Goal: Task Accomplishment & Management: Manage account settings

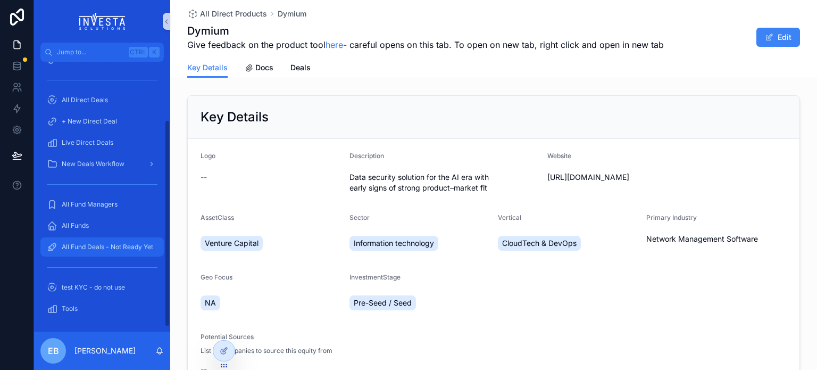
scroll to position [81, 0]
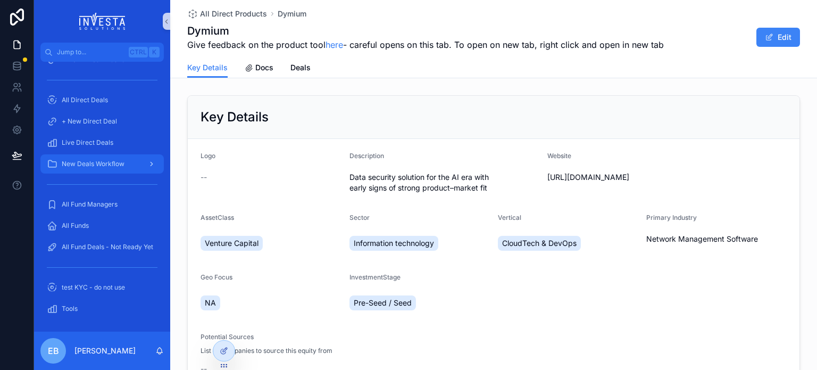
click at [93, 160] on span "New Deals Workflow" at bounding box center [93, 164] width 63 height 9
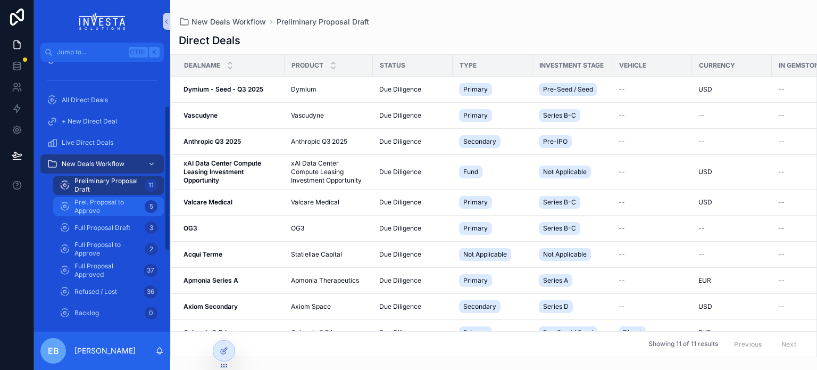
click at [106, 202] on span "Prel. Proposal to Approve" at bounding box center [107, 206] width 66 height 17
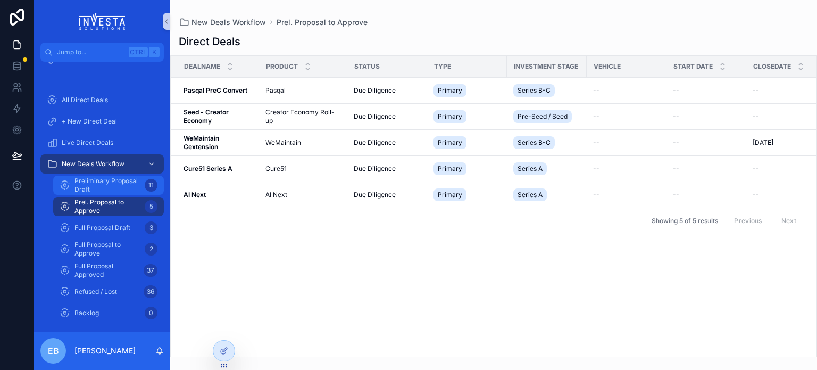
click at [105, 185] on span "Preliminary Proposal Draft" at bounding box center [107, 185] width 66 height 17
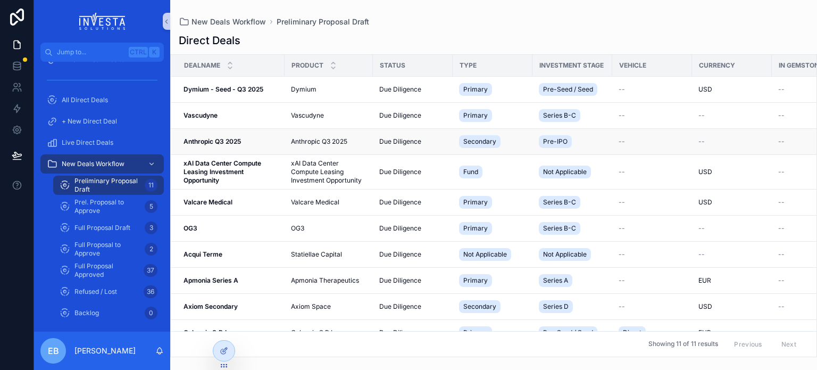
click at [203, 141] on strong "Anthropic Q3 2025" at bounding box center [211, 141] width 57 height 8
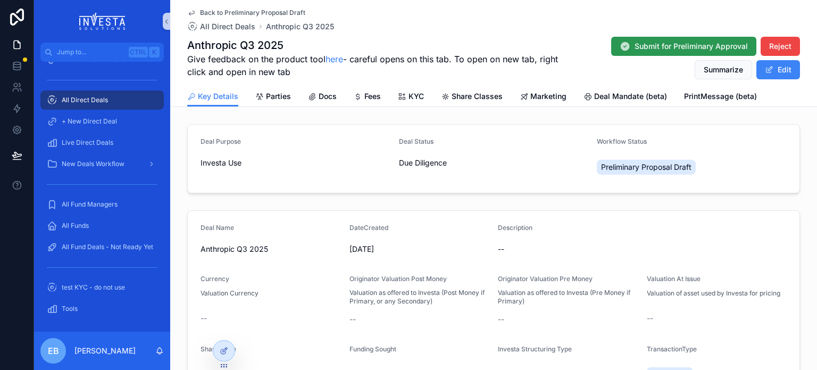
click at [650, 47] on span "Submit for Preliminary Approval" at bounding box center [690, 46] width 113 height 11
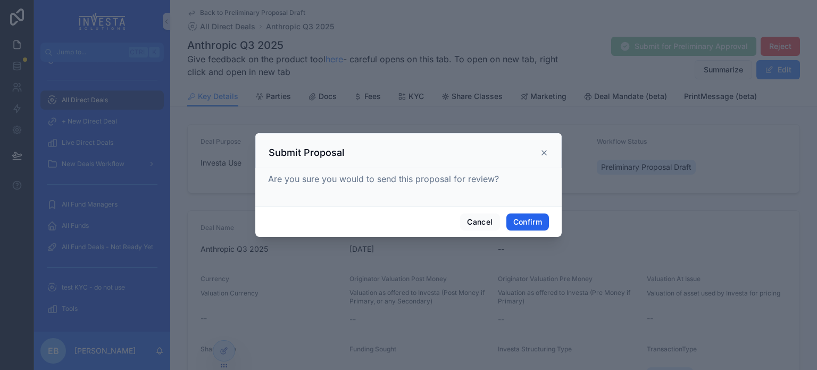
click at [527, 223] on button "Confirm" at bounding box center [527, 221] width 43 height 17
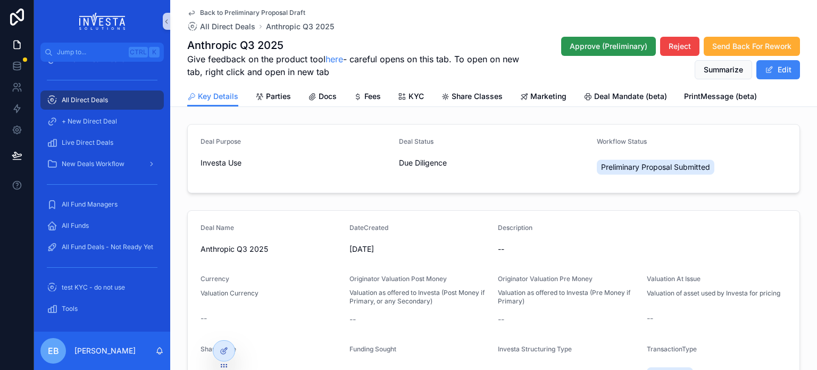
click at [589, 50] on span "Approve (Preliminary)" at bounding box center [608, 46] width 78 height 11
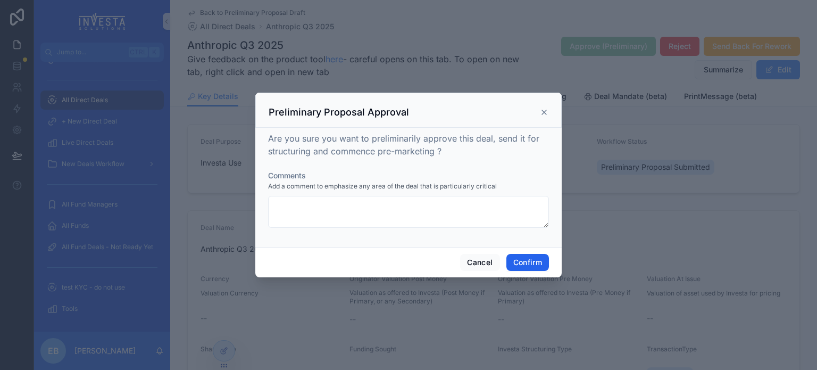
click at [526, 263] on button "Confirm" at bounding box center [527, 262] width 43 height 17
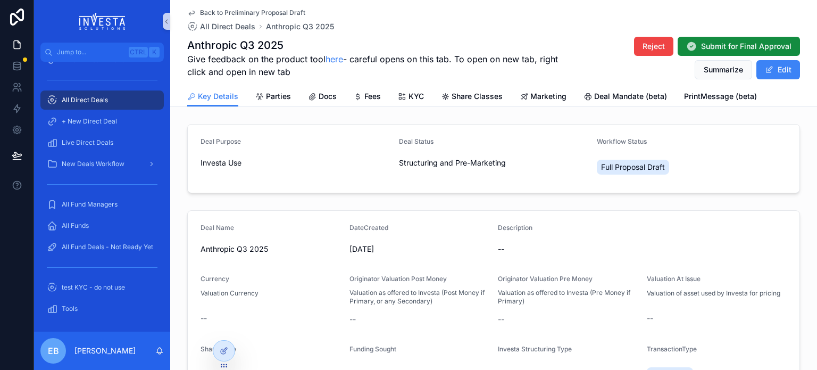
click at [237, 10] on span "Back to Preliminary Proposal Draft" at bounding box center [252, 13] width 105 height 9
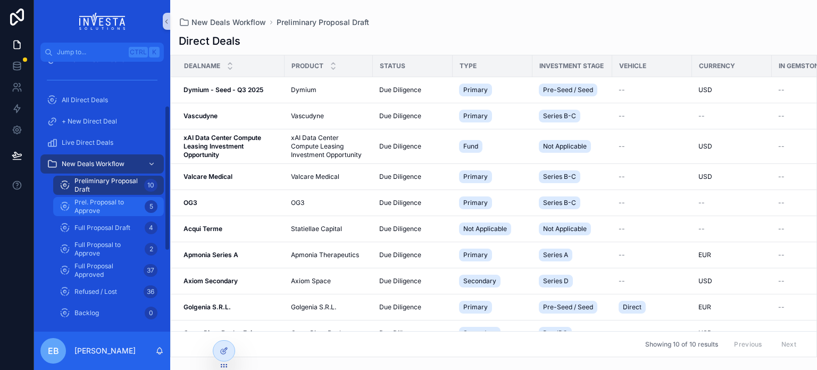
click at [105, 202] on span "Prel. Proposal to Approve" at bounding box center [107, 206] width 66 height 17
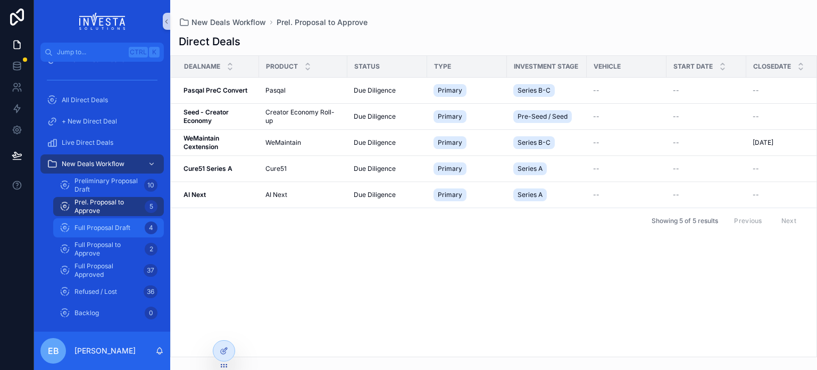
click at [112, 225] on span "Full Proposal Draft" at bounding box center [102, 227] width 56 height 9
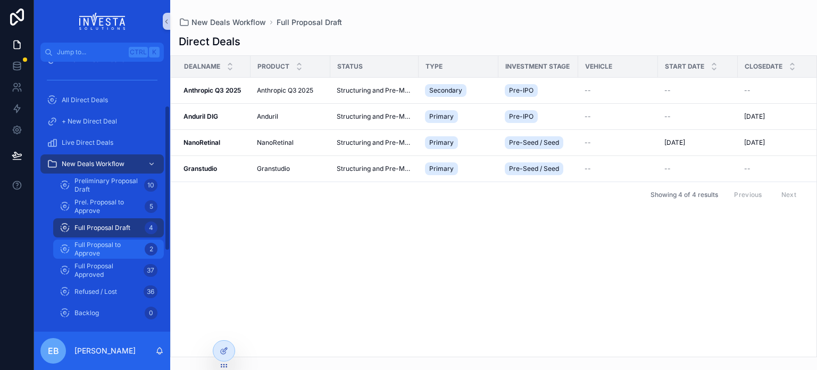
click at [106, 245] on span "Full Proposal to Approve" at bounding box center [107, 248] width 66 height 17
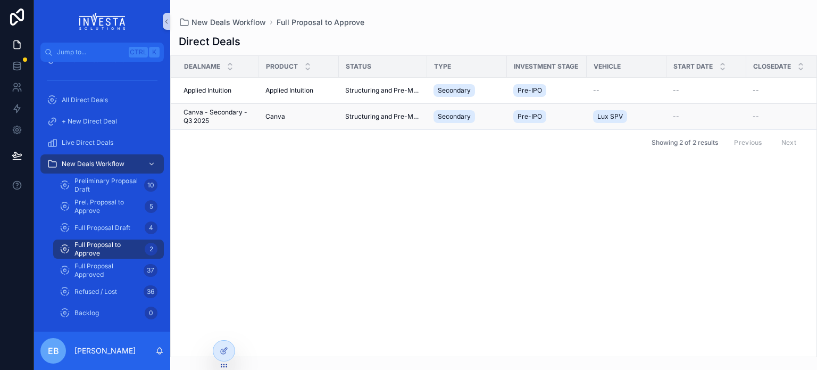
click at [228, 110] on span "Canva - Secondary - Q3 2025" at bounding box center [217, 116] width 69 height 17
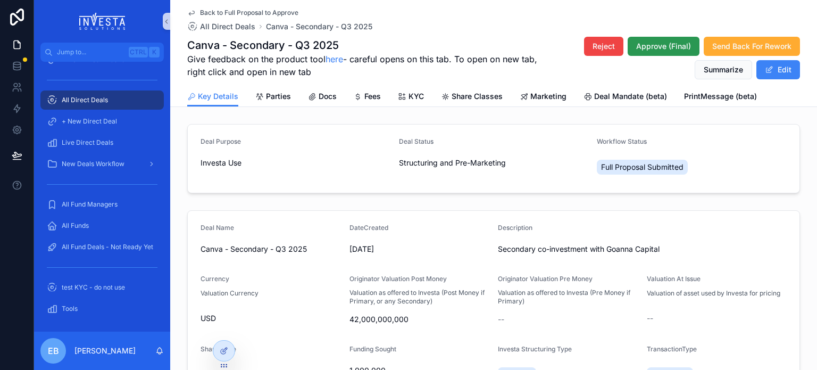
click at [670, 46] on span "Approve (Final)" at bounding box center [663, 46] width 55 height 11
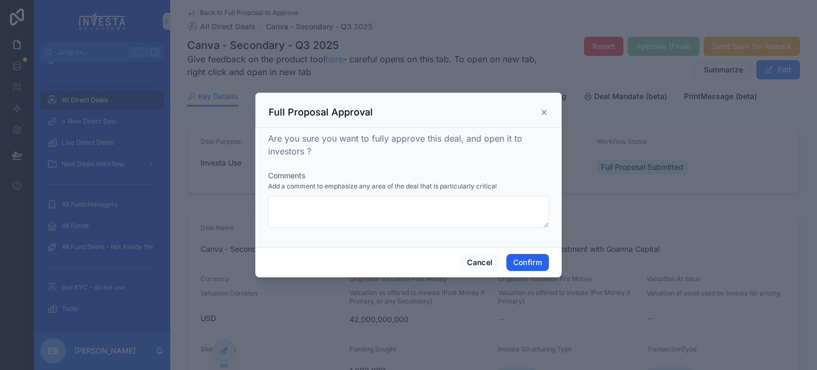
click at [535, 263] on button "Confirm" at bounding box center [527, 262] width 43 height 17
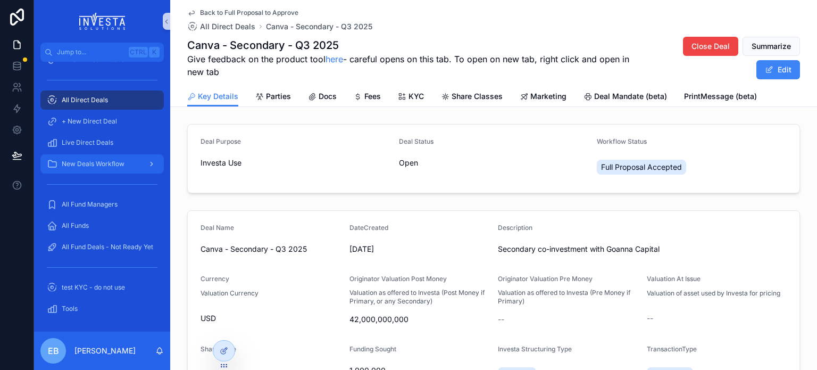
click at [103, 163] on span "New Deals Workflow" at bounding box center [93, 164] width 63 height 9
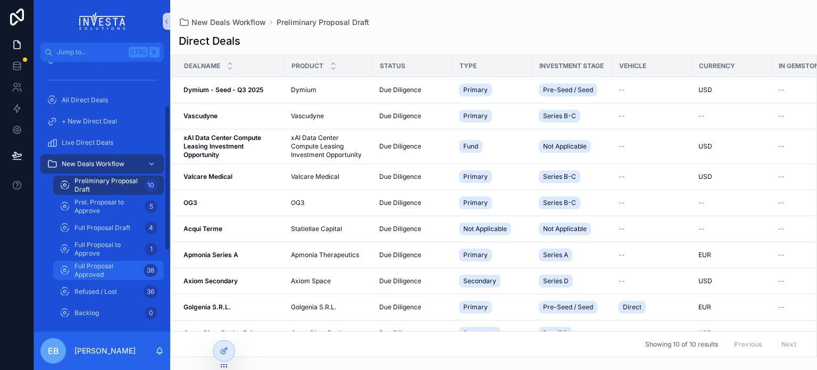
click at [104, 269] on span "Full Proposal Approved" at bounding box center [106, 270] width 65 height 17
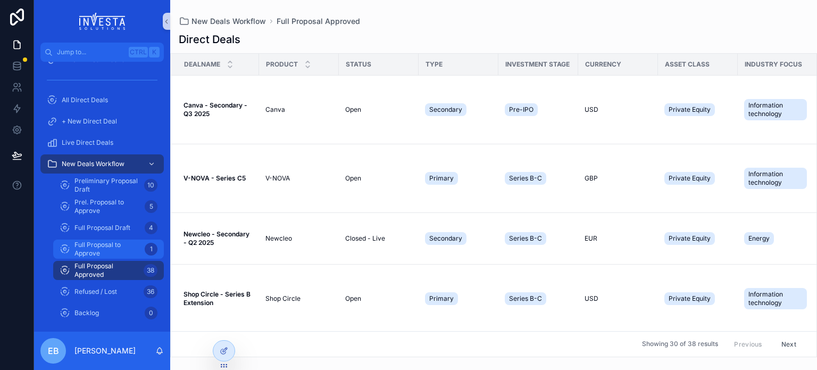
click at [105, 249] on span "Full Proposal to Approve" at bounding box center [107, 248] width 66 height 17
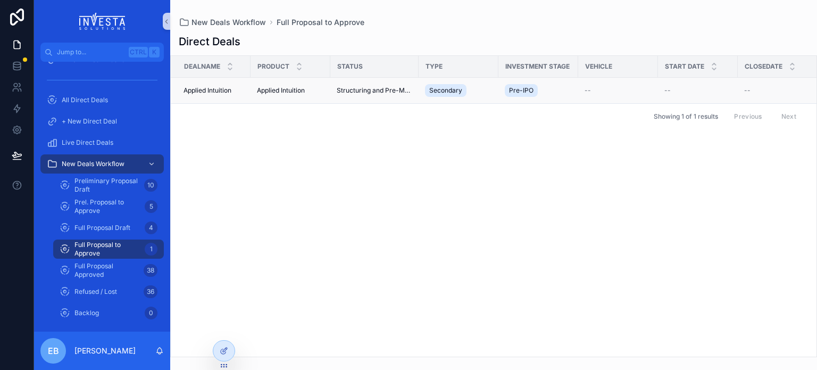
click at [214, 89] on span "Applied Intuition" at bounding box center [207, 90] width 48 height 9
